Goal: Information Seeking & Learning: Learn about a topic

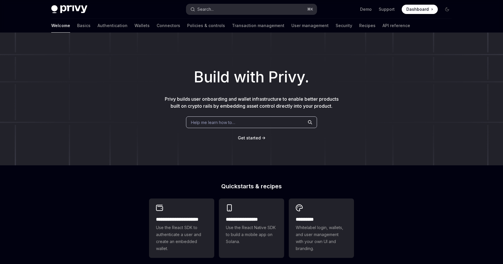
click at [214, 8] on button "Search... ⌘ K" at bounding box center [251, 9] width 130 height 10
type textarea "*"
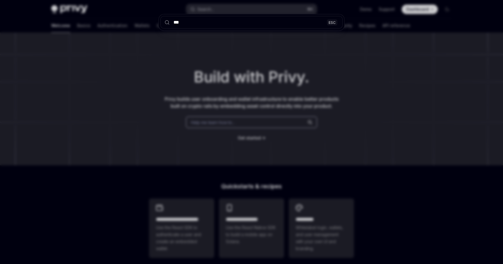
type input "****"
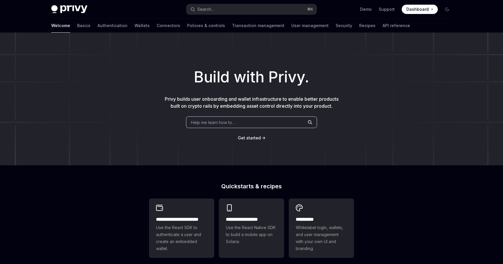
type textarea "*"
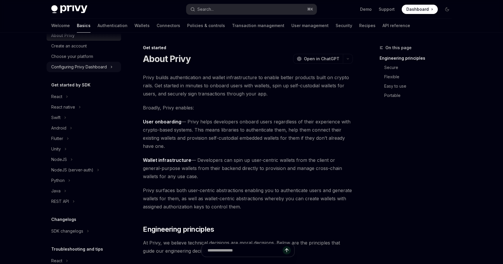
scroll to position [23, 0]
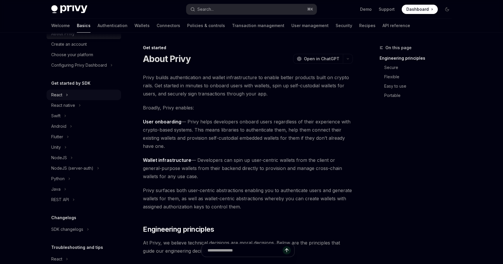
click at [78, 96] on div "React" at bounding box center [84, 95] width 74 height 10
type textarea "*"
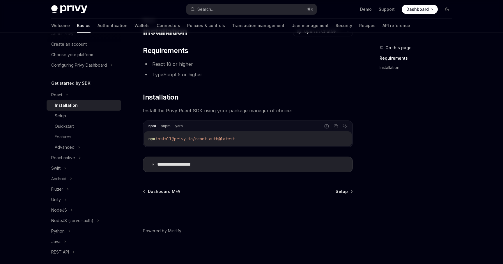
scroll to position [30, 0]
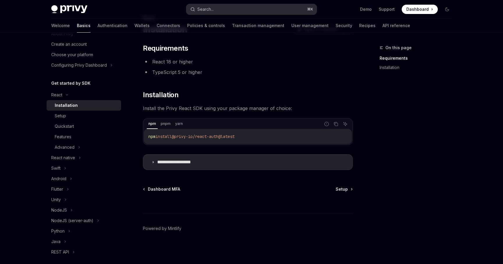
click at [219, 11] on button "Search... ⌘ K" at bounding box center [251, 9] width 130 height 10
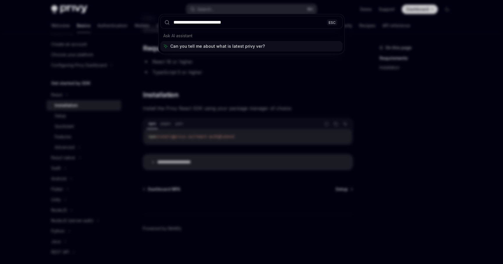
type input "**********"
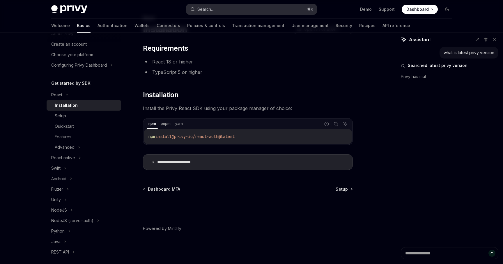
type textarea "*"
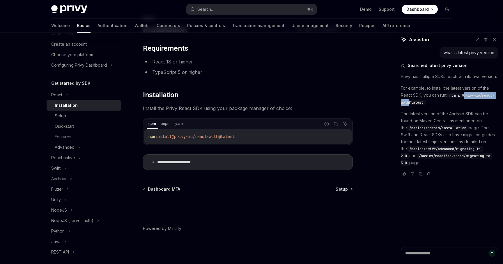
drag, startPoint x: 418, startPoint y: 110, endPoint x: 457, endPoint y: 112, distance: 39.0
click at [457, 105] on code "npm i @privy-io/react-auth@latest" at bounding box center [446, 98] width 93 height 13
copy span "privy-io/react-auth"
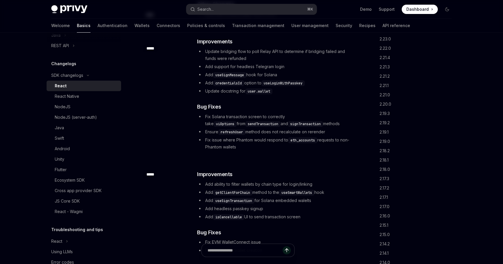
scroll to position [178, 0]
click at [85, 118] on div "NodeJS (server-auth)" at bounding box center [76, 116] width 42 height 7
type textarea "*"
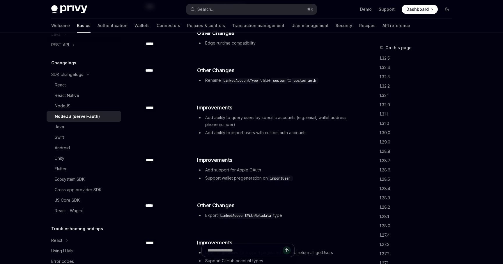
scroll to position [2483, 0]
